Goal: Task Accomplishment & Management: Manage account settings

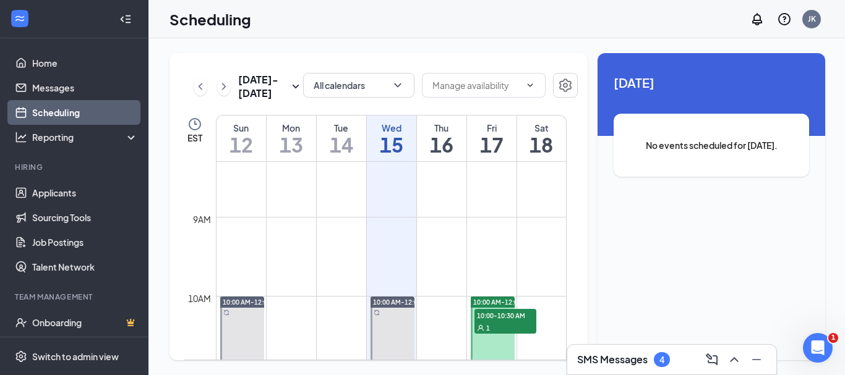
scroll to position [732, 0]
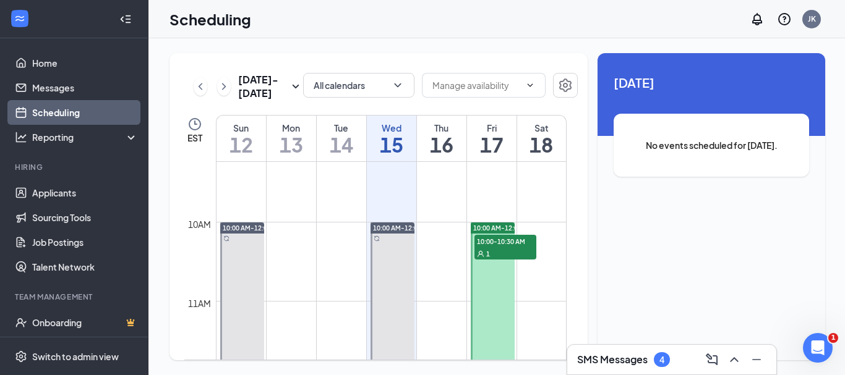
click at [497, 242] on span "10:00-10:30 AM" at bounding box center [505, 241] width 62 height 12
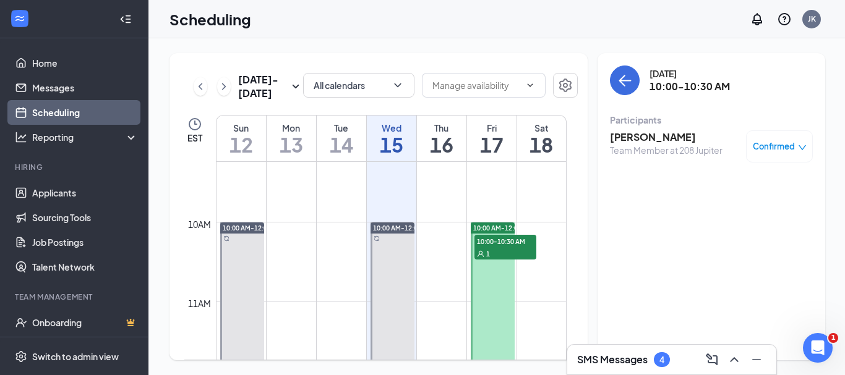
click at [643, 139] on h3 "[PERSON_NAME]" at bounding box center [666, 138] width 113 height 14
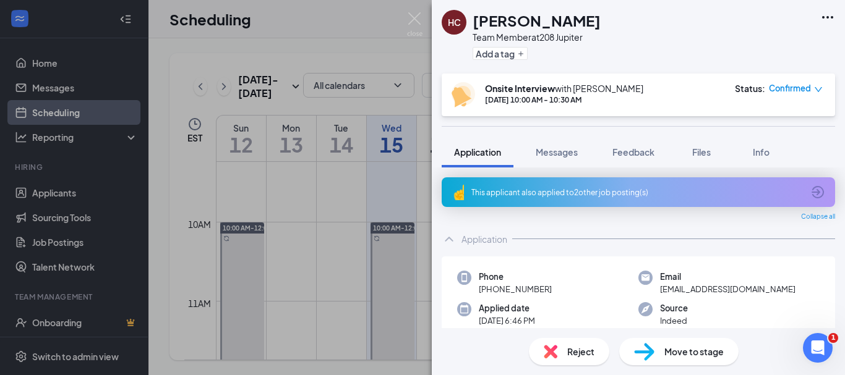
click at [395, 205] on div "[PERSON_NAME] Team Member at 208 Jupiter Add a tag Onsite Interview with [PERSO…" at bounding box center [422, 187] width 845 height 375
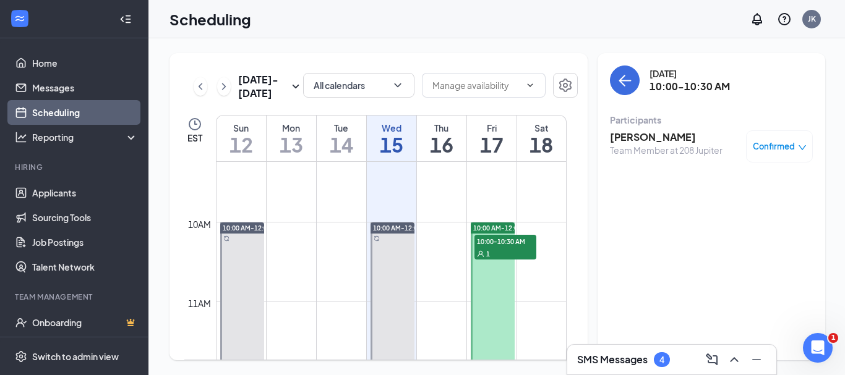
click at [500, 242] on span "10:00-10:30 AM" at bounding box center [505, 241] width 62 height 12
click at [504, 234] on div "10:00-10:30 AM 1" at bounding box center [505, 247] width 64 height 27
click at [503, 225] on span "10:00 AM-12:00 PM" at bounding box center [502, 228] width 59 height 9
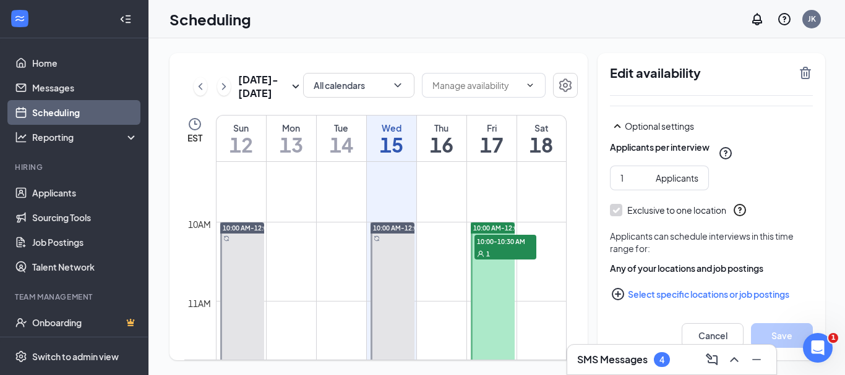
scroll to position [127, 0]
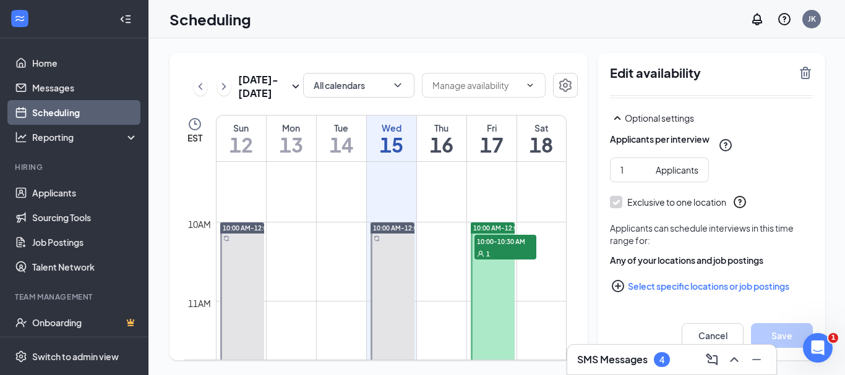
drag, startPoint x: 489, startPoint y: 238, endPoint x: 542, endPoint y: 202, distance: 63.3
click at [491, 238] on span "10:00-10:30 AM" at bounding box center [505, 241] width 62 height 12
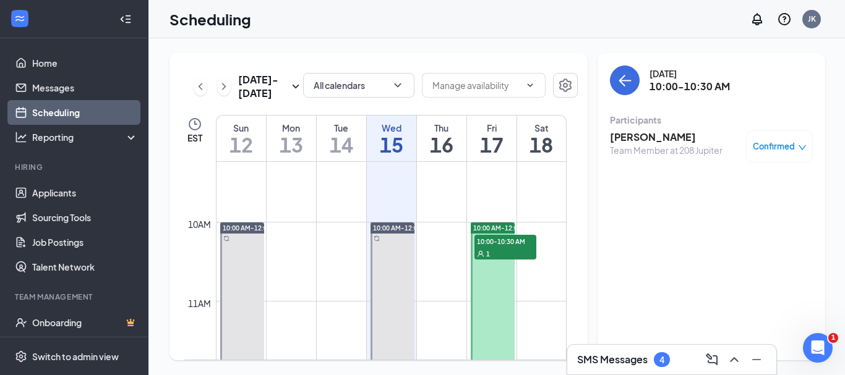
click at [635, 139] on h3 "[PERSON_NAME]" at bounding box center [666, 138] width 113 height 14
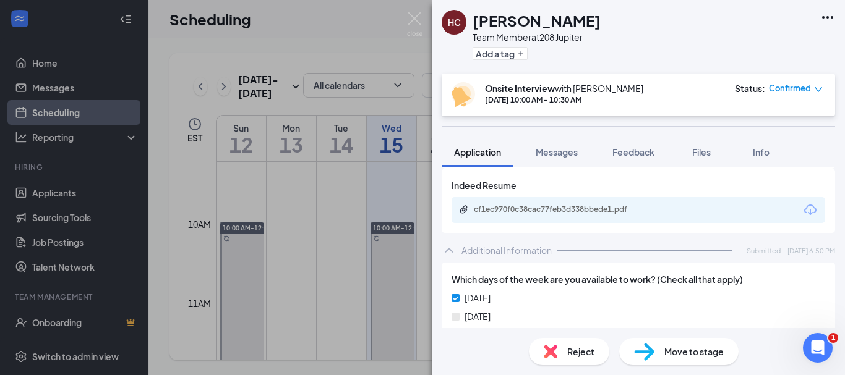
scroll to position [680, 0]
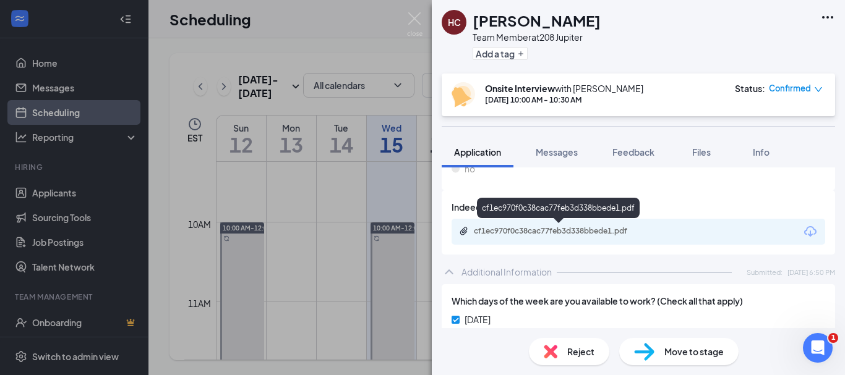
click at [584, 229] on div "cf1ec970f0c38cac77feb3d338bbede1.pdf" at bounding box center [560, 231] width 173 height 10
